Goal: Find specific page/section: Find specific page/section

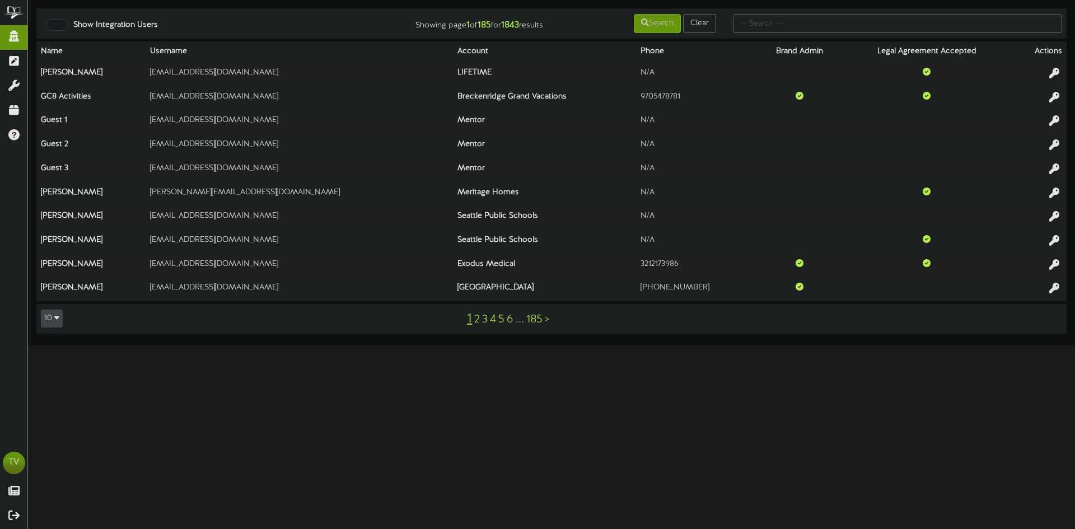
click at [645, 345] on html "ChannelValet Impersonate Content Portal Misc Tools Audit Records Help TV [PERSO…" at bounding box center [537, 172] width 1075 height 345
click at [755, 21] on input "text" at bounding box center [897, 23] width 329 height 19
type input "macu"
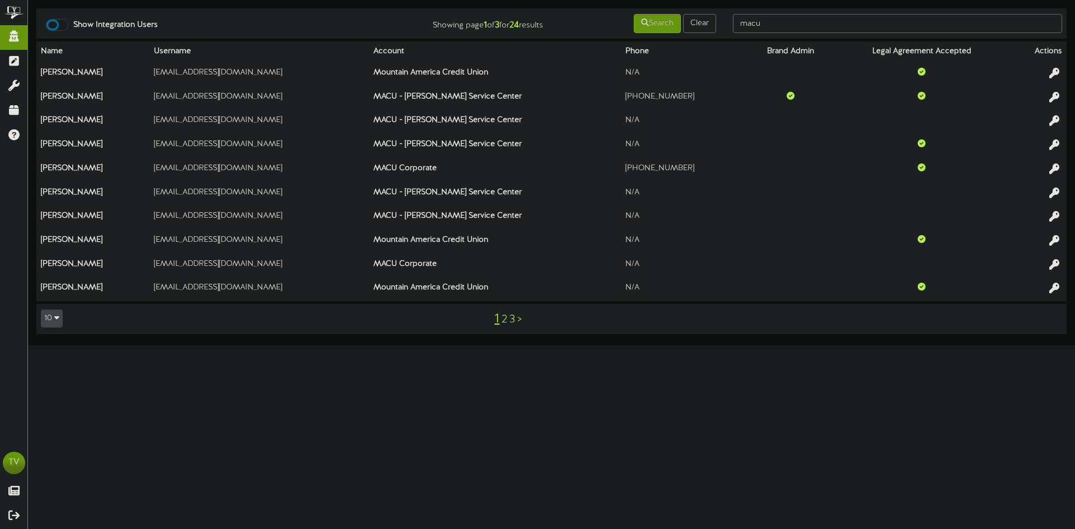
click at [53, 30] on div at bounding box center [57, 25] width 22 height 12
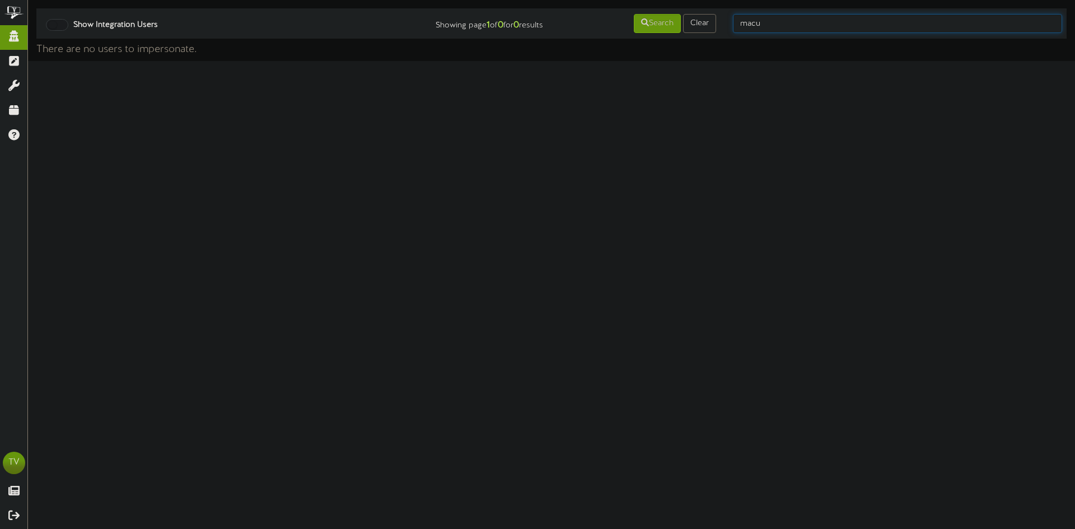
click at [807, 24] on input "macu" at bounding box center [897, 23] width 329 height 19
type input "maverik"
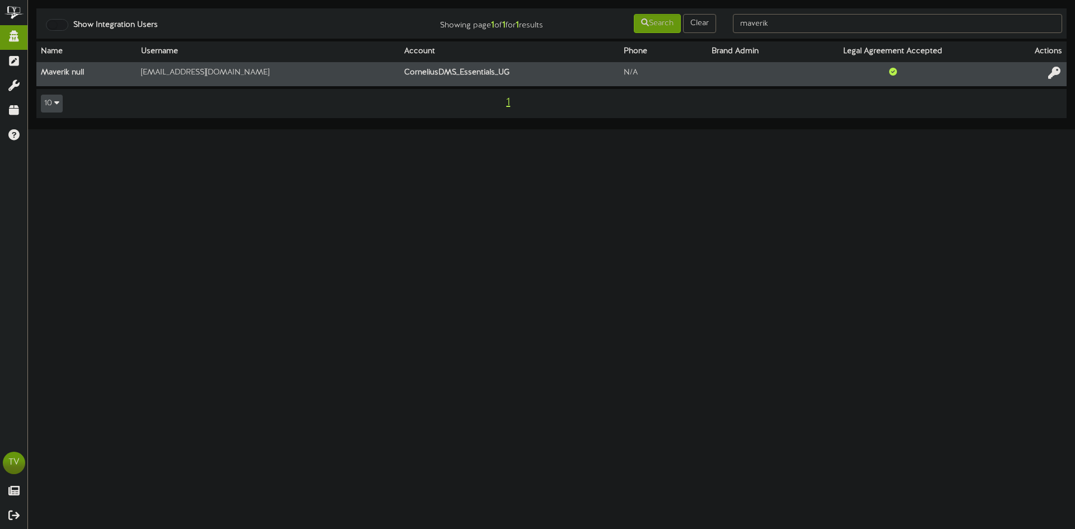
click at [1052, 77] on icon at bounding box center [1054, 73] width 12 height 12
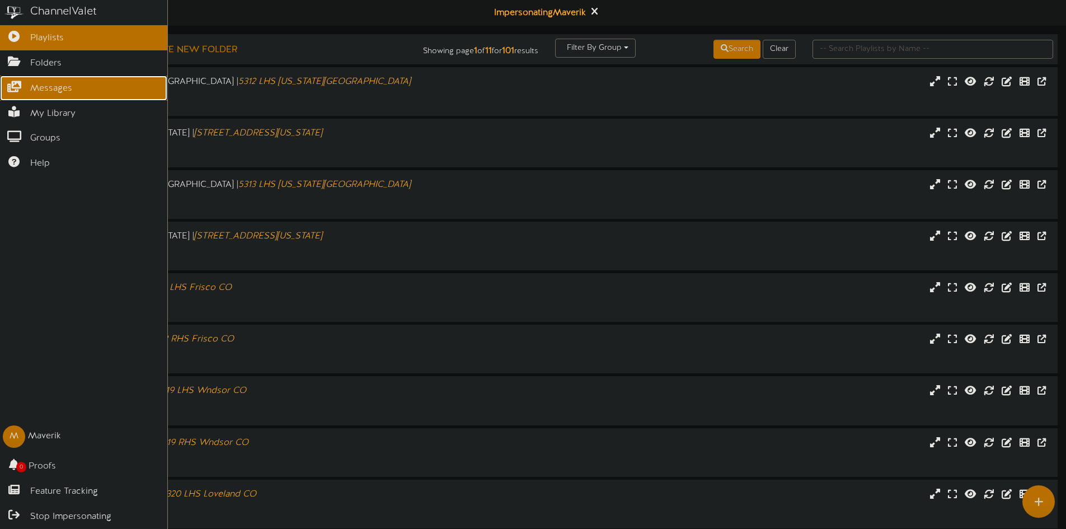
click at [32, 97] on link "Messages" at bounding box center [83, 88] width 167 height 25
